Goal: Task Accomplishment & Management: Complete application form

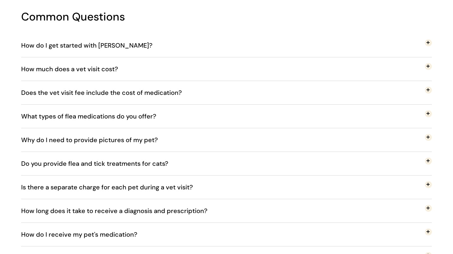
scroll to position [1126, 0]
click at [112, 49] on span "How do I get started with [PERSON_NAME]?" at bounding box center [91, 45] width 141 height 21
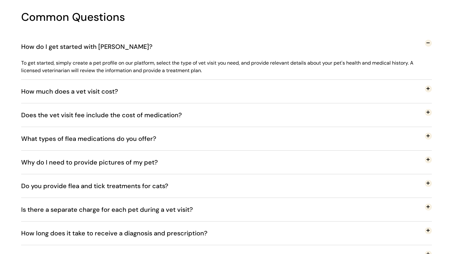
click at [163, 87] on button "How much does a vet visit cost?" at bounding box center [226, 91] width 410 height 23
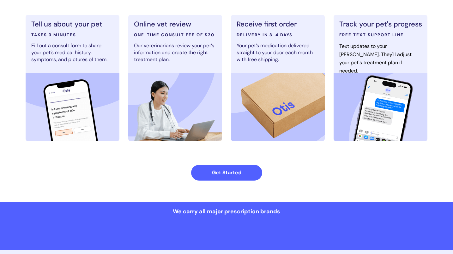
scroll to position [0, 0]
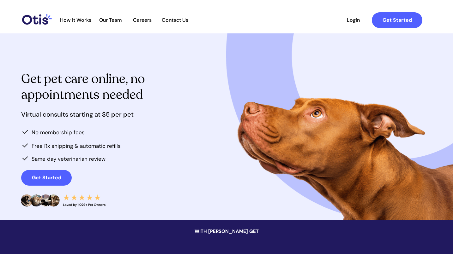
click at [87, 20] on span "How It Works" at bounding box center [76, 20] width 38 height 6
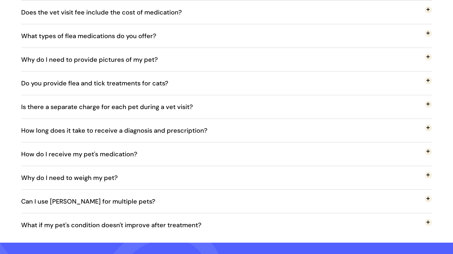
scroll to position [1230, 0]
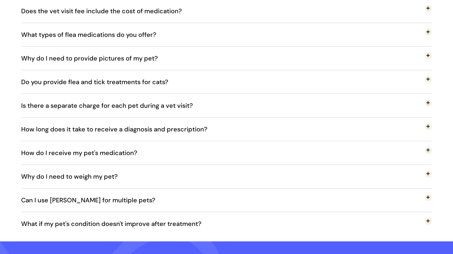
click at [147, 110] on span "Is there a separate charge for each pet during a vet visit?" at bounding box center [111, 105] width 181 height 21
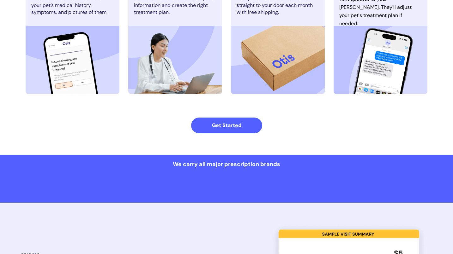
scroll to position [0, 0]
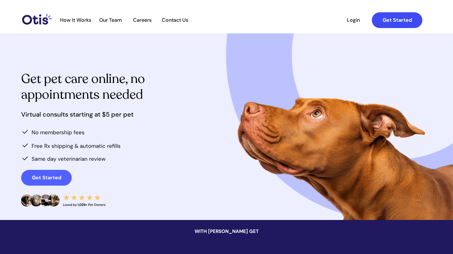
click at [397, 17] on strong "Get Started" at bounding box center [396, 20] width 29 height 7
click at [89, 22] on span "How It Works" at bounding box center [76, 20] width 38 height 6
click at [30, 18] on img at bounding box center [37, 19] width 30 height 11
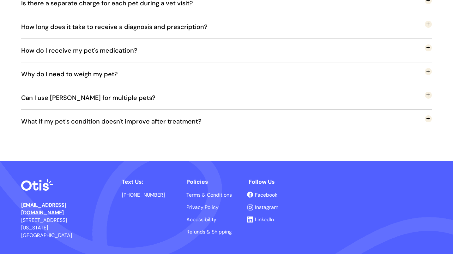
scroll to position [1363, 0]
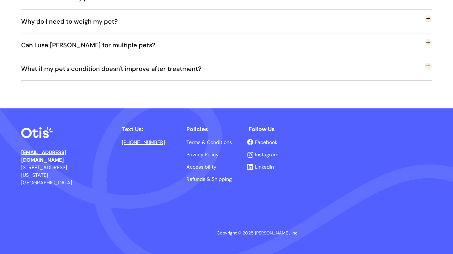
click at [209, 142] on span "Terms & Conditions" at bounding box center [208, 142] width 45 height 7
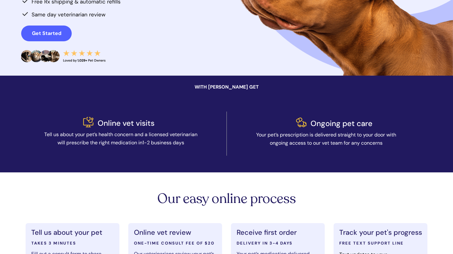
scroll to position [0, 0]
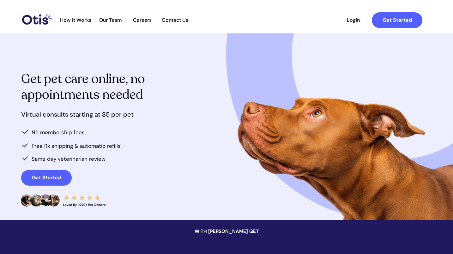
click at [356, 18] on span "Login" at bounding box center [352, 20] width 29 height 6
click at [63, 177] on span "Get Started" at bounding box center [46, 178] width 50 height 6
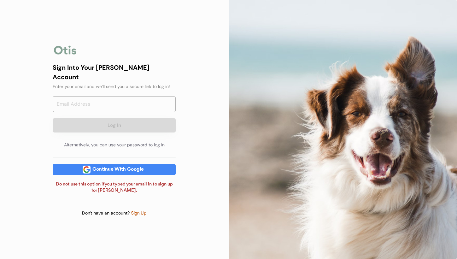
click at [142, 210] on div "Sign Up" at bounding box center [139, 213] width 16 height 7
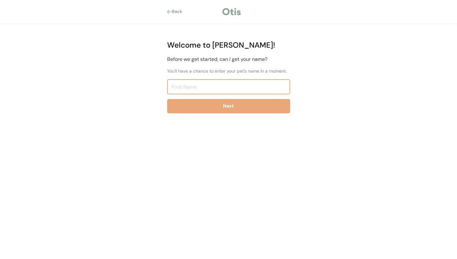
click at [210, 89] on input "input" at bounding box center [228, 86] width 123 height 15
type input "[PERSON_NAME]"
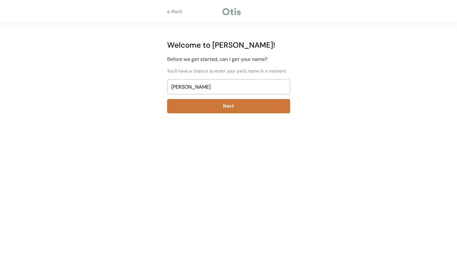
click at [249, 105] on button "Next" at bounding box center [228, 106] width 123 height 14
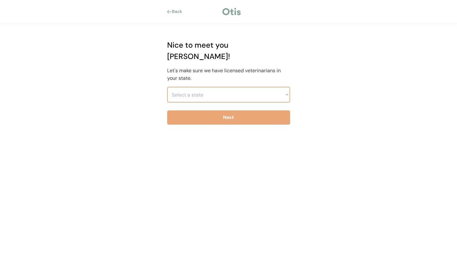
click at [247, 87] on select "Select a state [US_STATE] [US_STATE] [US_STATE] [US_STATE] [US_STATE] [US_STATE…" at bounding box center [228, 95] width 123 height 16
select select ""1348695171700984260__LOOKUP__1704914077156x478789765311185200""
click at [167, 87] on select "Select a state [US_STATE] [US_STATE] [US_STATE] [US_STATE] [US_STATE] [US_STATE…" at bounding box center [228, 95] width 123 height 16
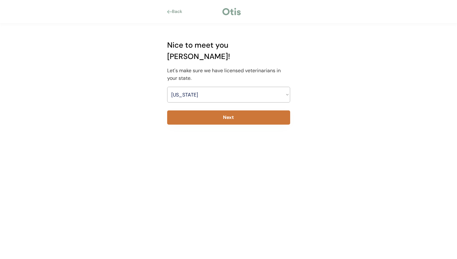
click at [234, 110] on button "Next" at bounding box center [228, 117] width 123 height 14
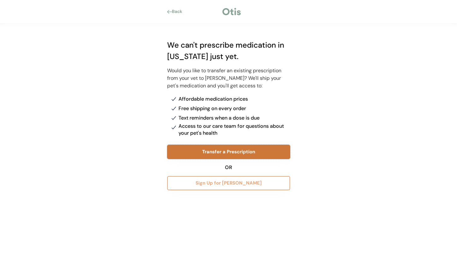
click at [223, 151] on button "Transfer a Prescription" at bounding box center [228, 152] width 123 height 14
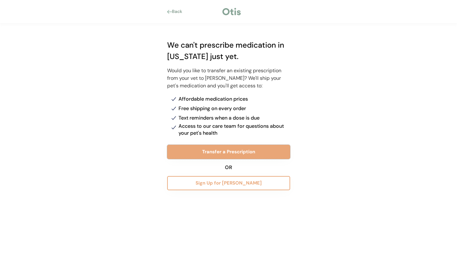
click at [170, 11] on div at bounding box center [169, 12] width 5 height 4
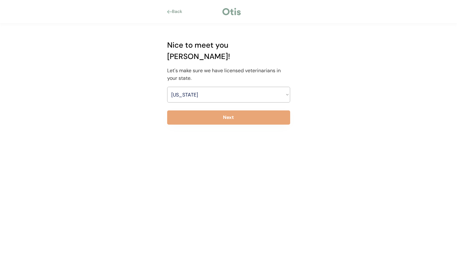
click at [169, 11] on div at bounding box center [169, 12] width 5 height 4
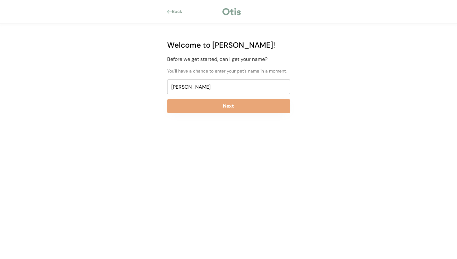
click at [169, 11] on div at bounding box center [169, 12] width 5 height 4
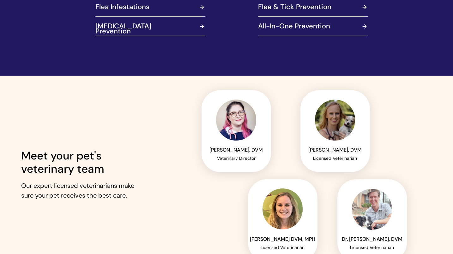
scroll to position [840, 0]
